Goal: Information Seeking & Learning: Find contact information

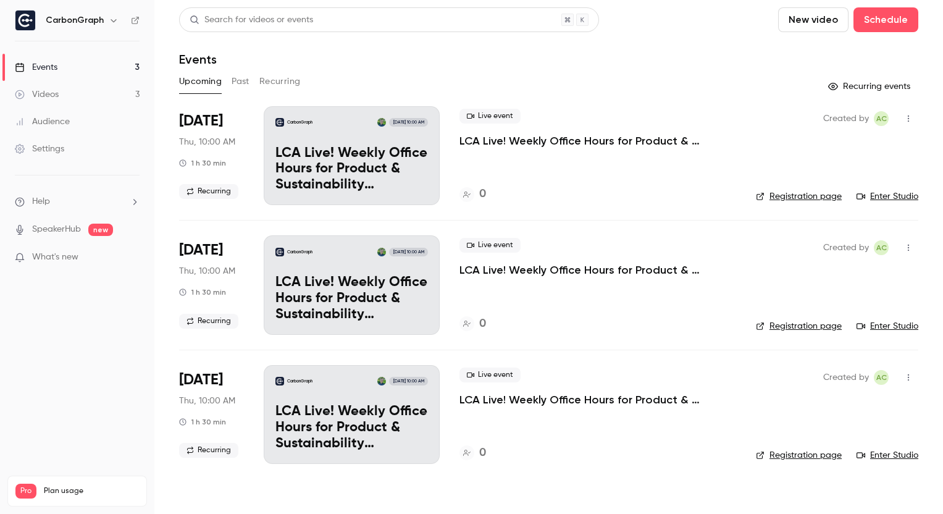
click at [248, 75] on button "Past" at bounding box center [241, 82] width 18 height 20
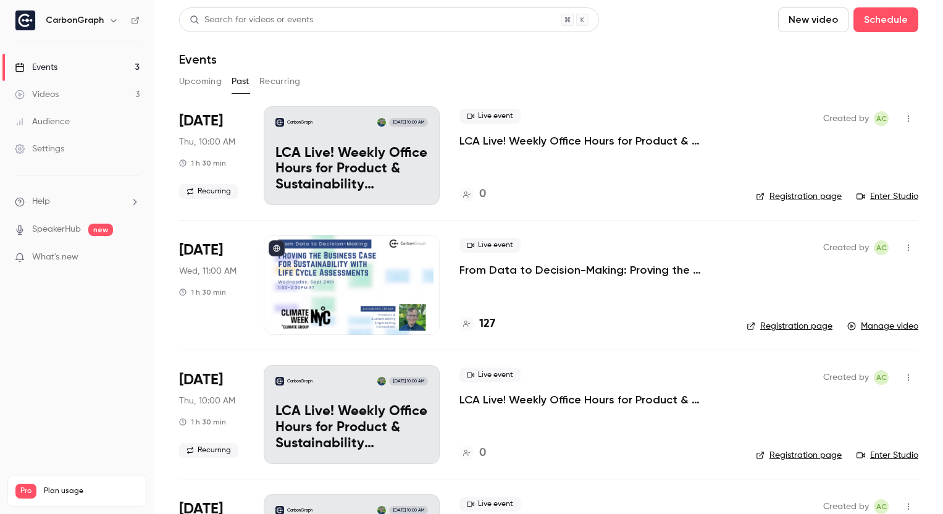
click at [542, 266] on p "From Data to Decision-Making: Proving the Business Case for Sustainability with…" at bounding box center [593, 269] width 267 height 15
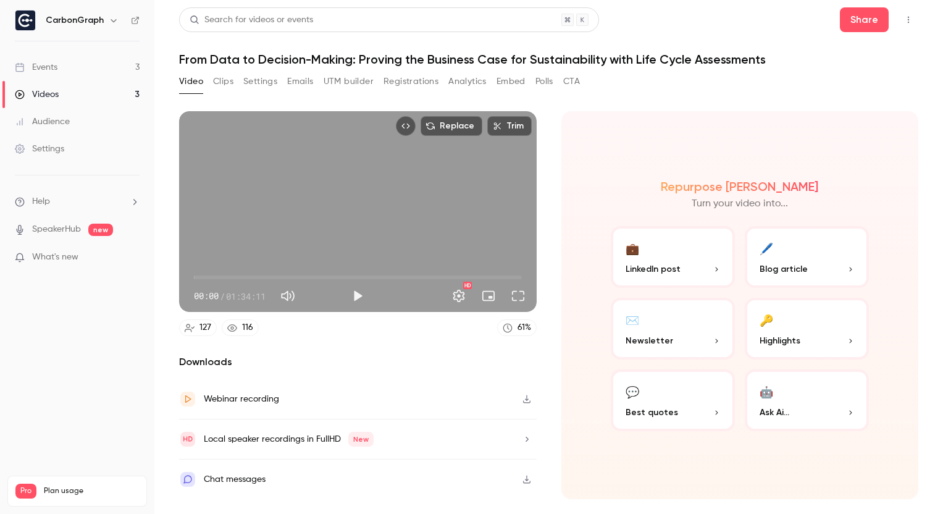
click at [479, 82] on button "Analytics" at bounding box center [467, 82] width 38 height 20
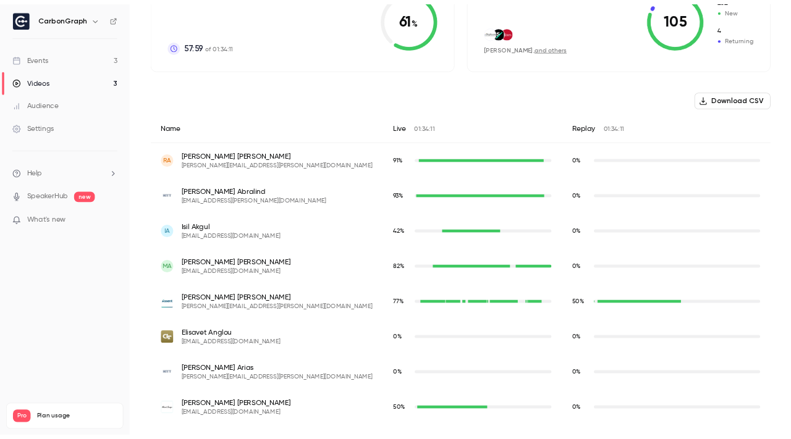
scroll to position [368, 0]
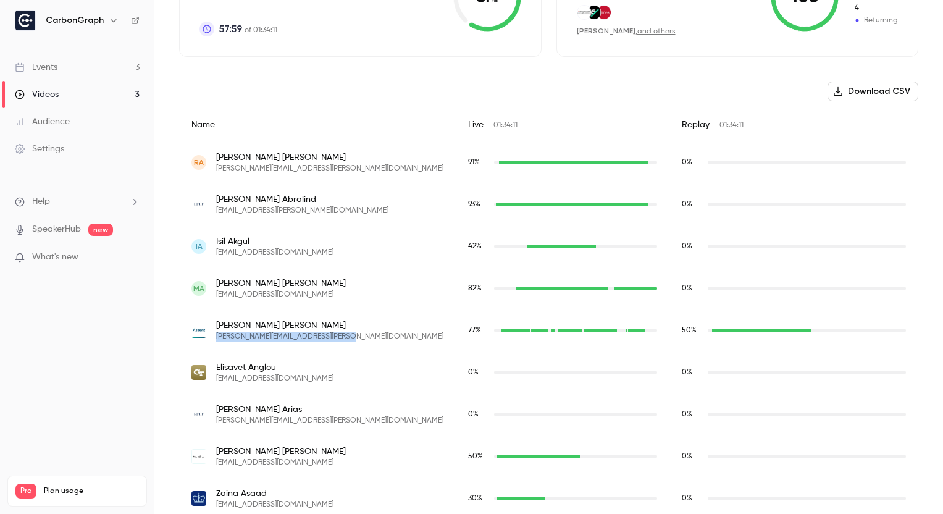
drag, startPoint x: 216, startPoint y: 336, endPoint x: 359, endPoint y: 336, distance: 143.9
click at [359, 336] on div "[PERSON_NAME] [PERSON_NAME][EMAIL_ADDRESS][PERSON_NAME][DOMAIN_NAME]" at bounding box center [317, 330] width 252 height 22
copy span "[PERSON_NAME][EMAIL_ADDRESS][PERSON_NAME][DOMAIN_NAME]"
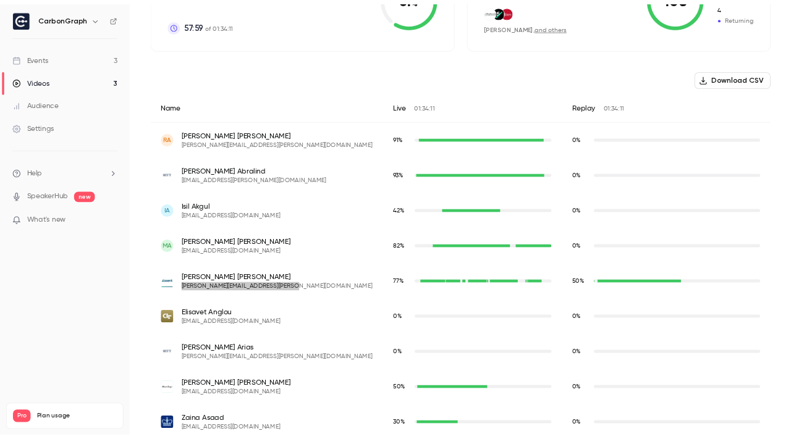
scroll to position [383, 0]
